Goal: Find specific page/section: Find specific page/section

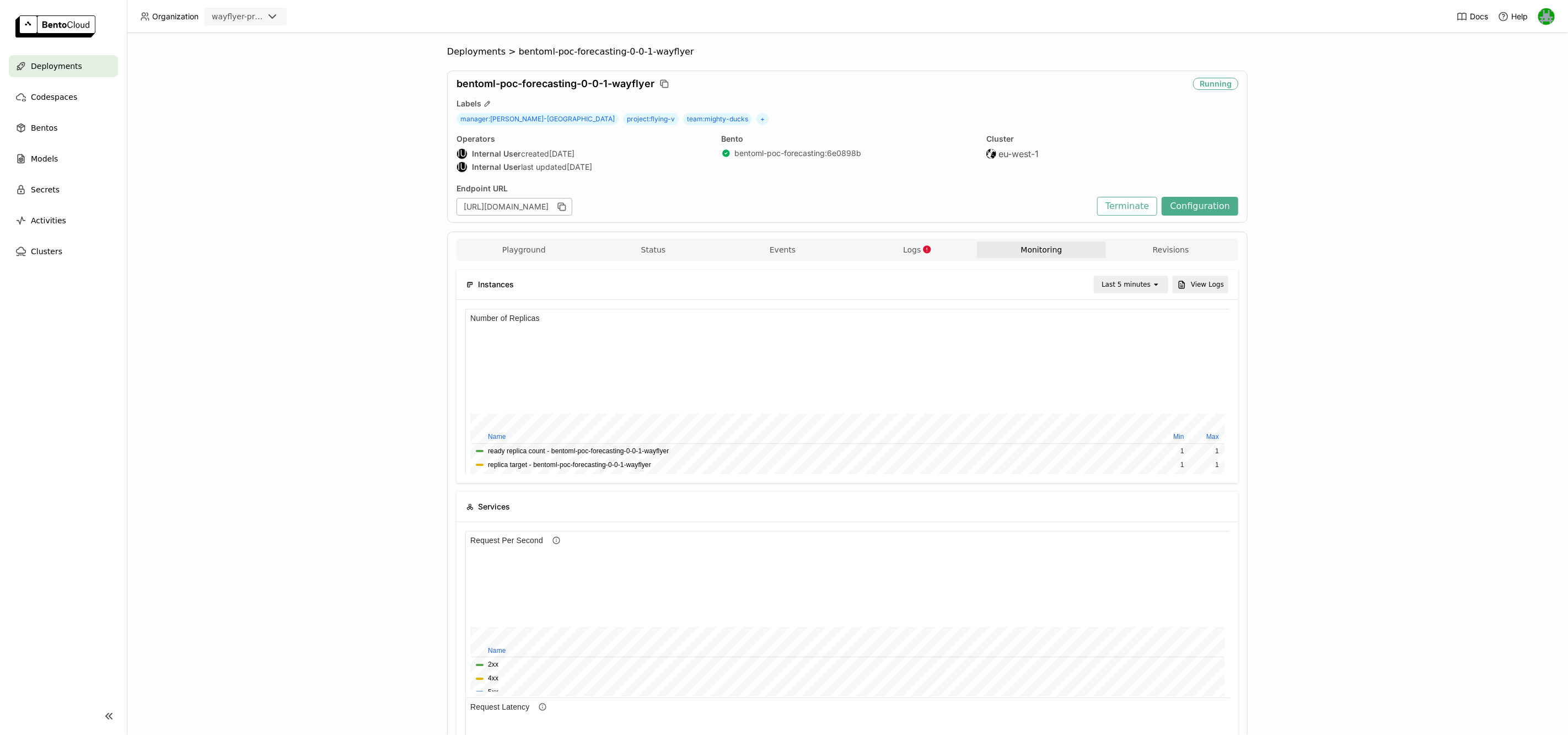
click at [467, 50] on span "Deployments" at bounding box center [477, 52] width 58 height 11
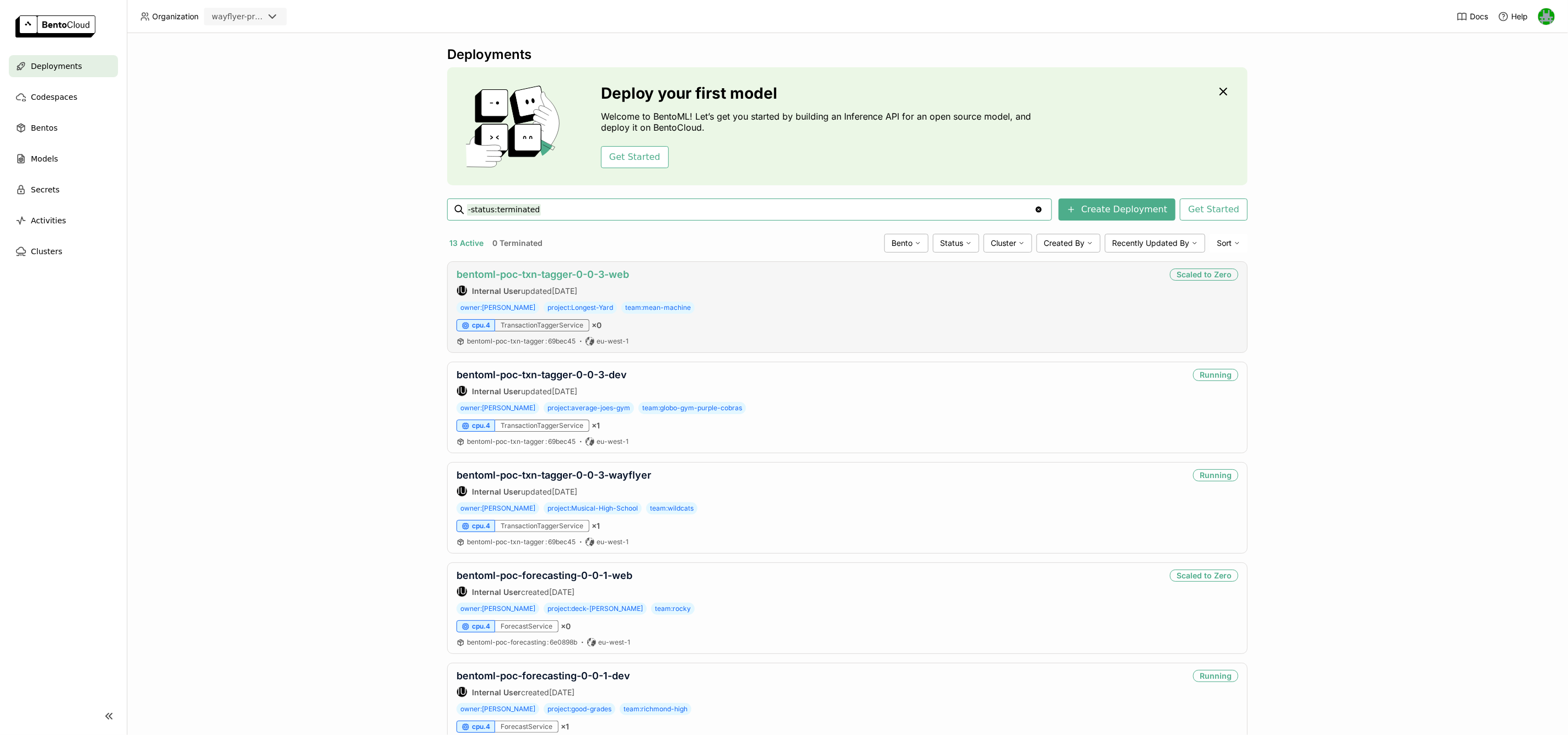
click at [548, 277] on link "bentoml-poc-txn-tagger-0-0-3-web" at bounding box center [542, 274] width 172 height 12
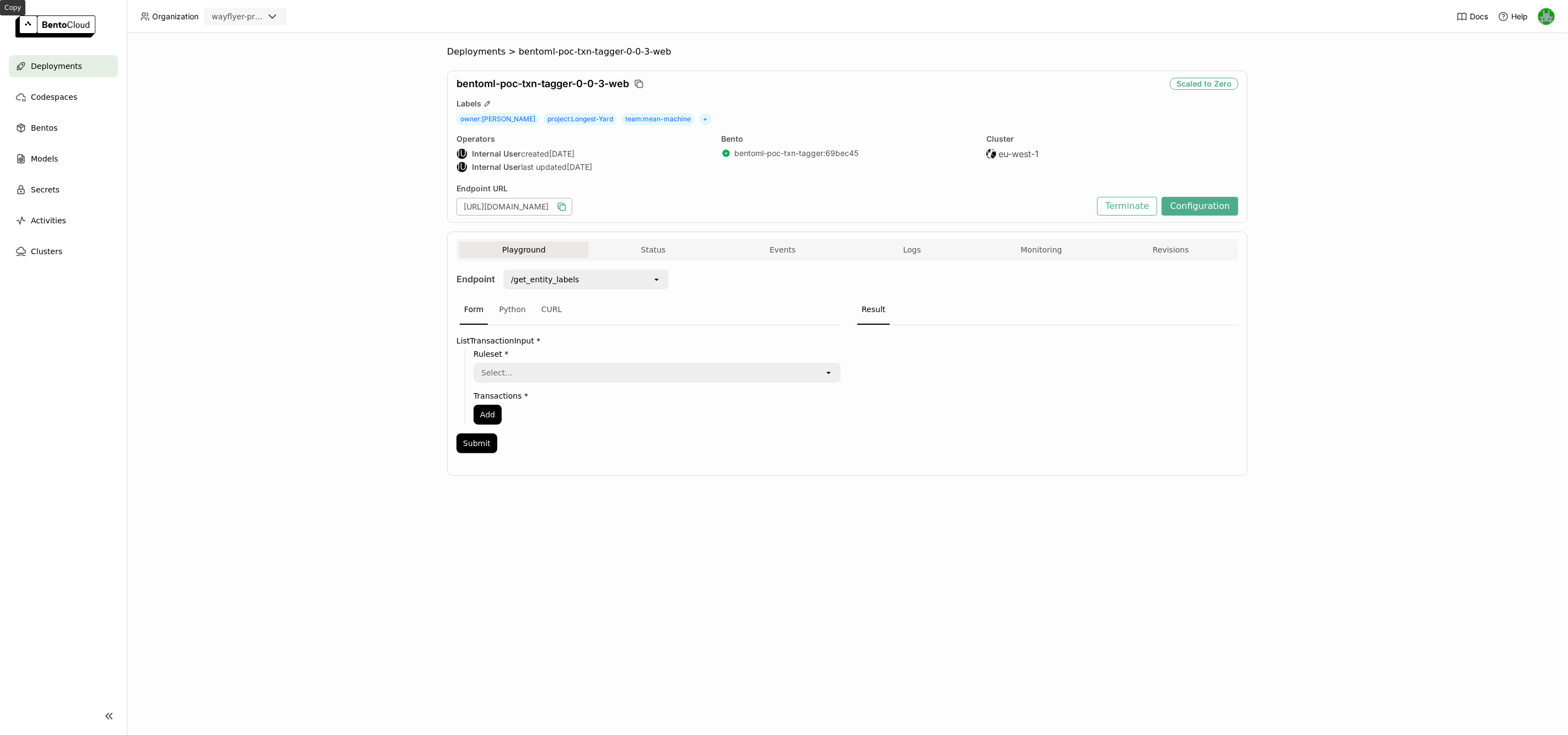
click at [567, 208] on icon "button" at bounding box center [562, 207] width 11 height 11
